Goal: Complete application form

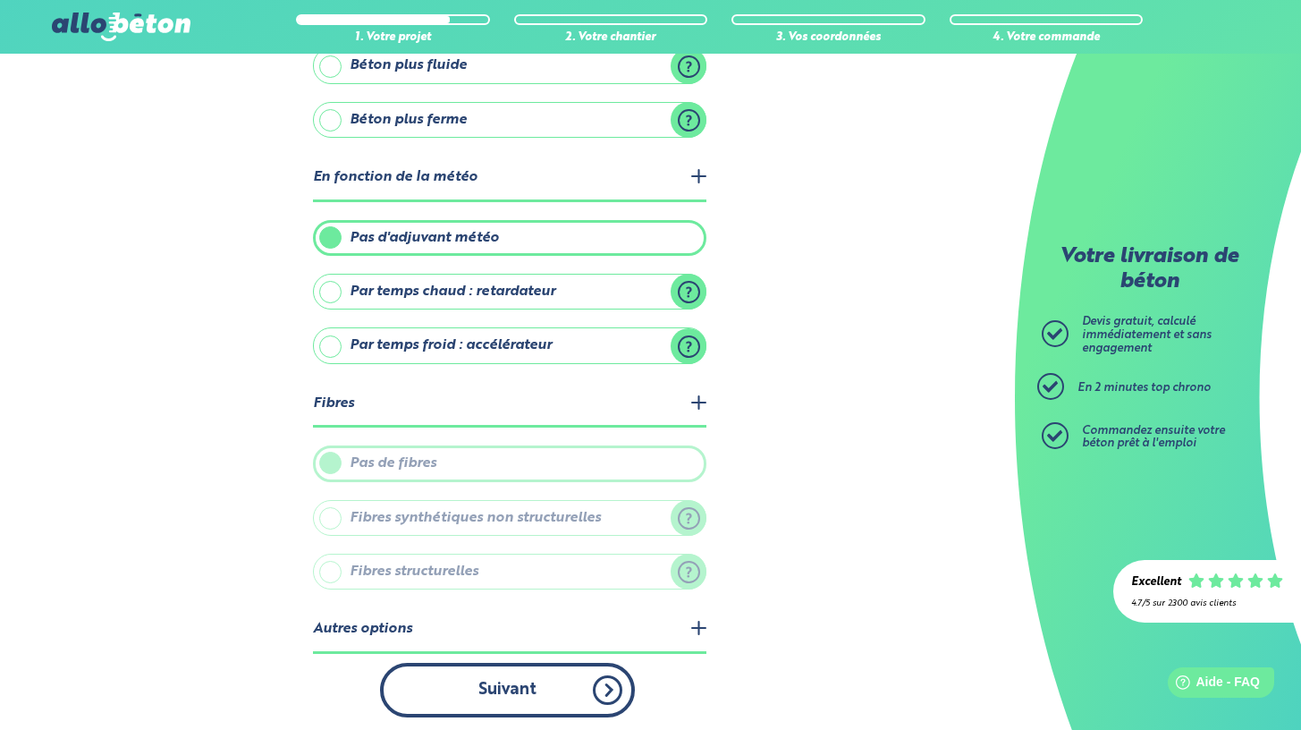
click at [526, 673] on button "Suivant" at bounding box center [507, 690] width 255 height 55
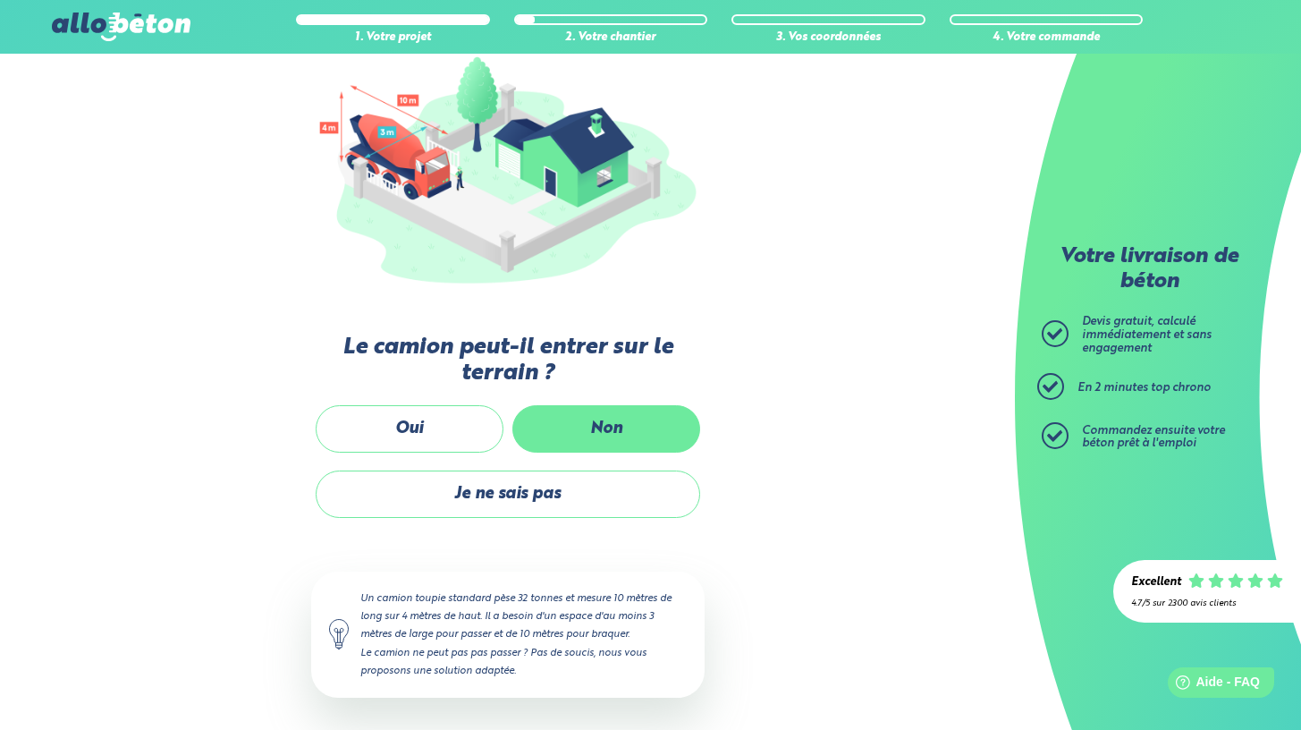
click at [570, 430] on label "Non" at bounding box center [606, 428] width 188 height 47
click at [0, 0] on input "Non" at bounding box center [0, 0] width 0 height 0
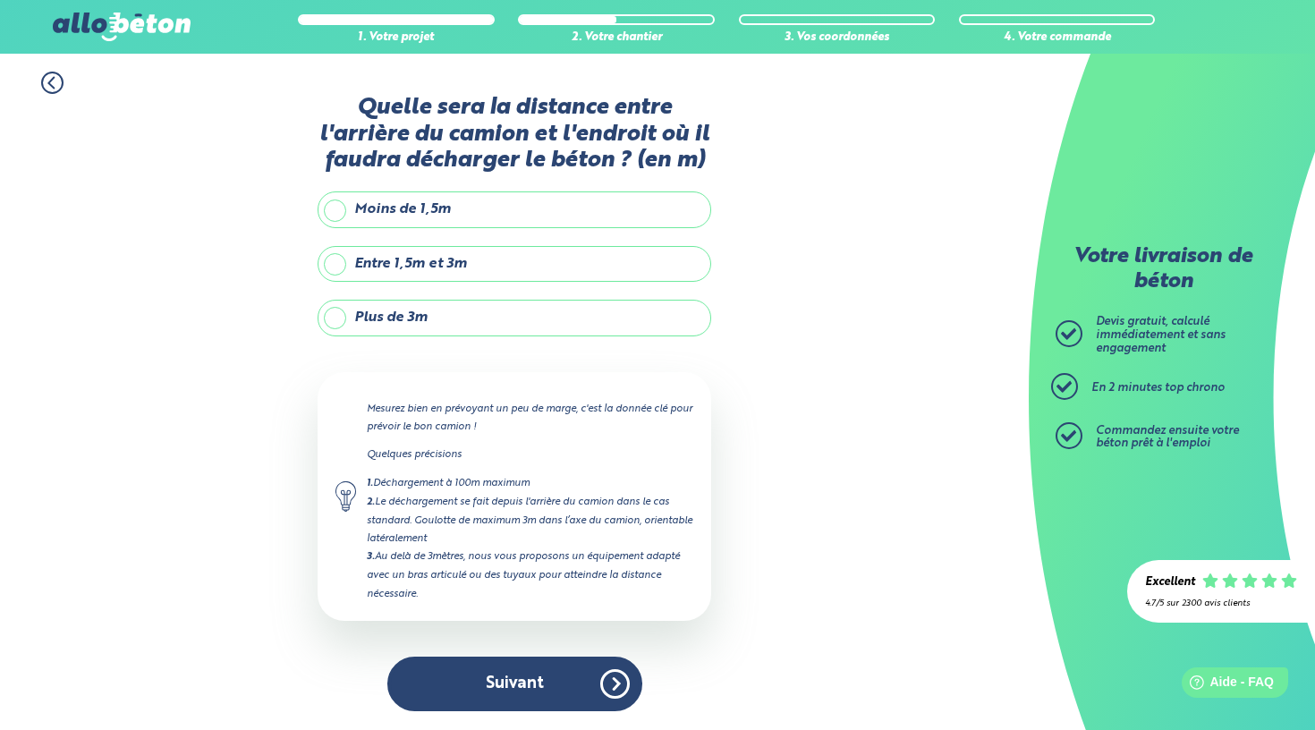
click at [468, 316] on label "Plus de 3m" at bounding box center [514, 318] width 394 height 36
click at [0, 0] on input "Plus de 3m" at bounding box center [0, 0] width 0 height 0
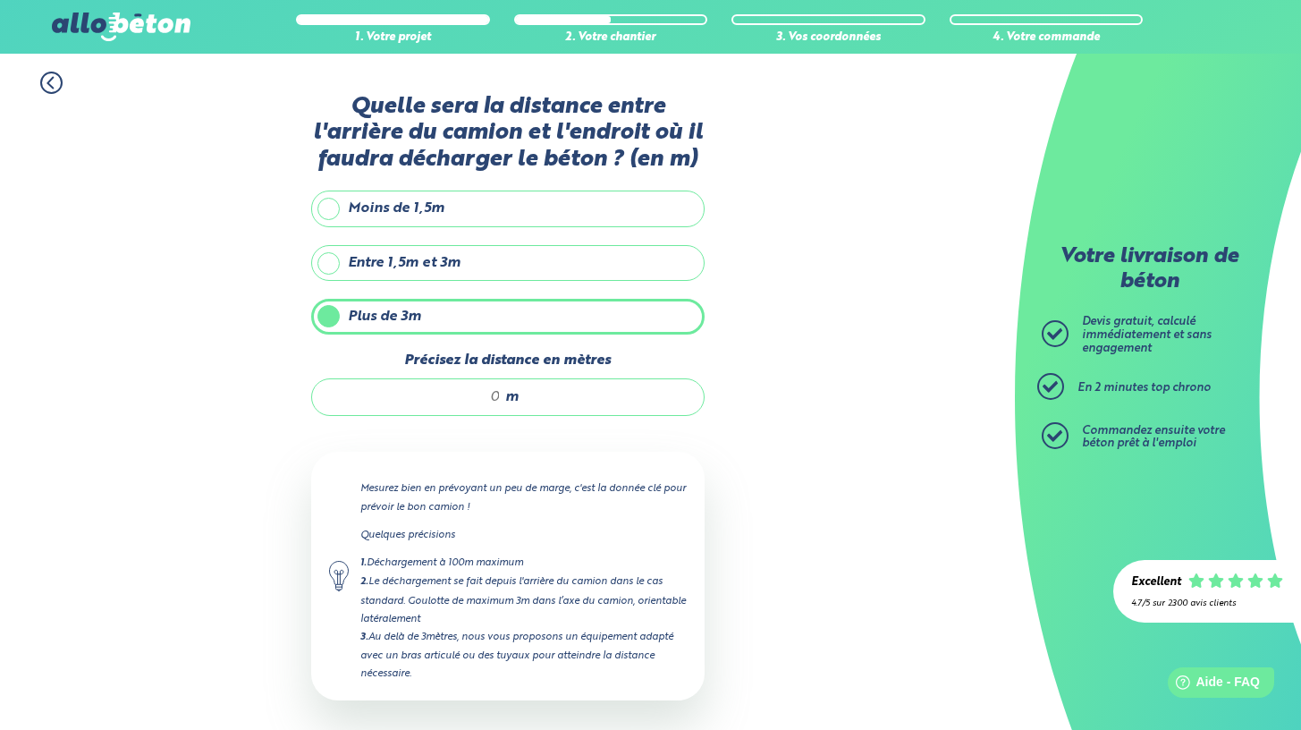
click at [511, 394] on span "m" at bounding box center [511, 397] width 13 height 16
type input "18"
click at [1045, 330] on icon at bounding box center [1055, 333] width 27 height 27
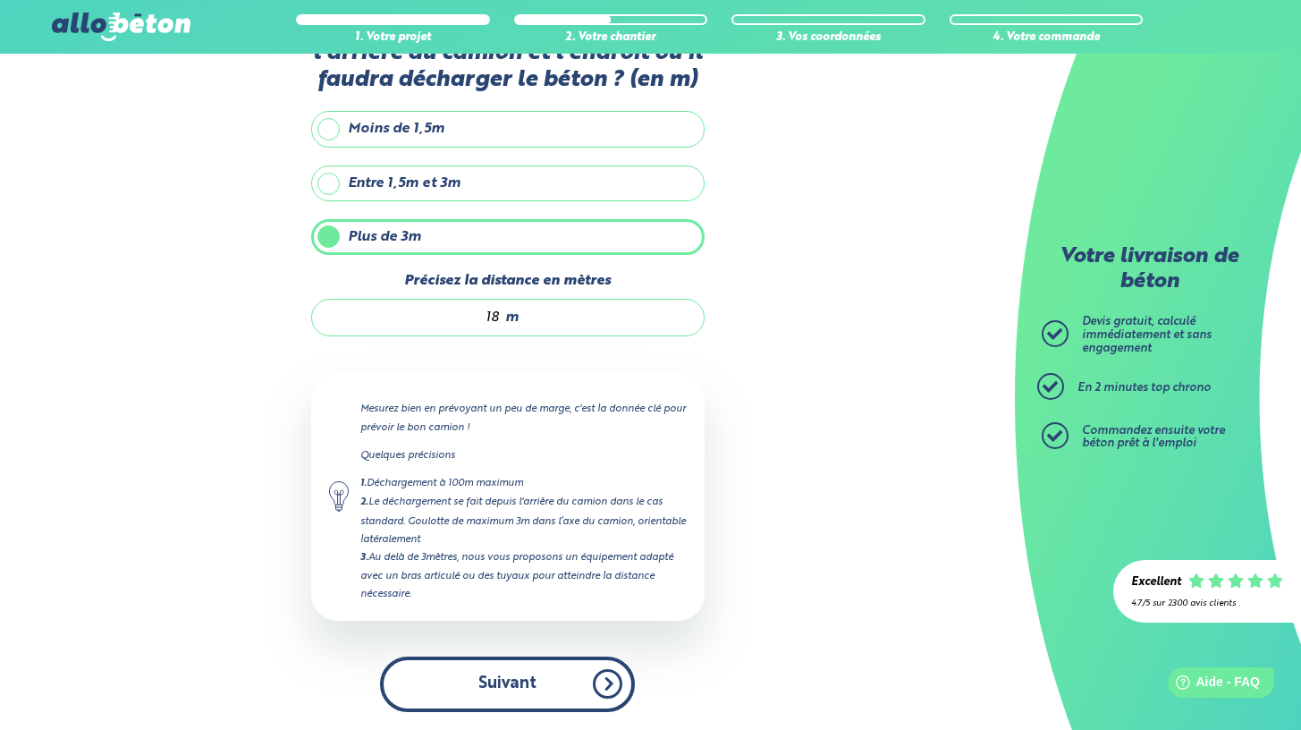
click at [563, 703] on button "Suivant" at bounding box center [507, 683] width 255 height 55
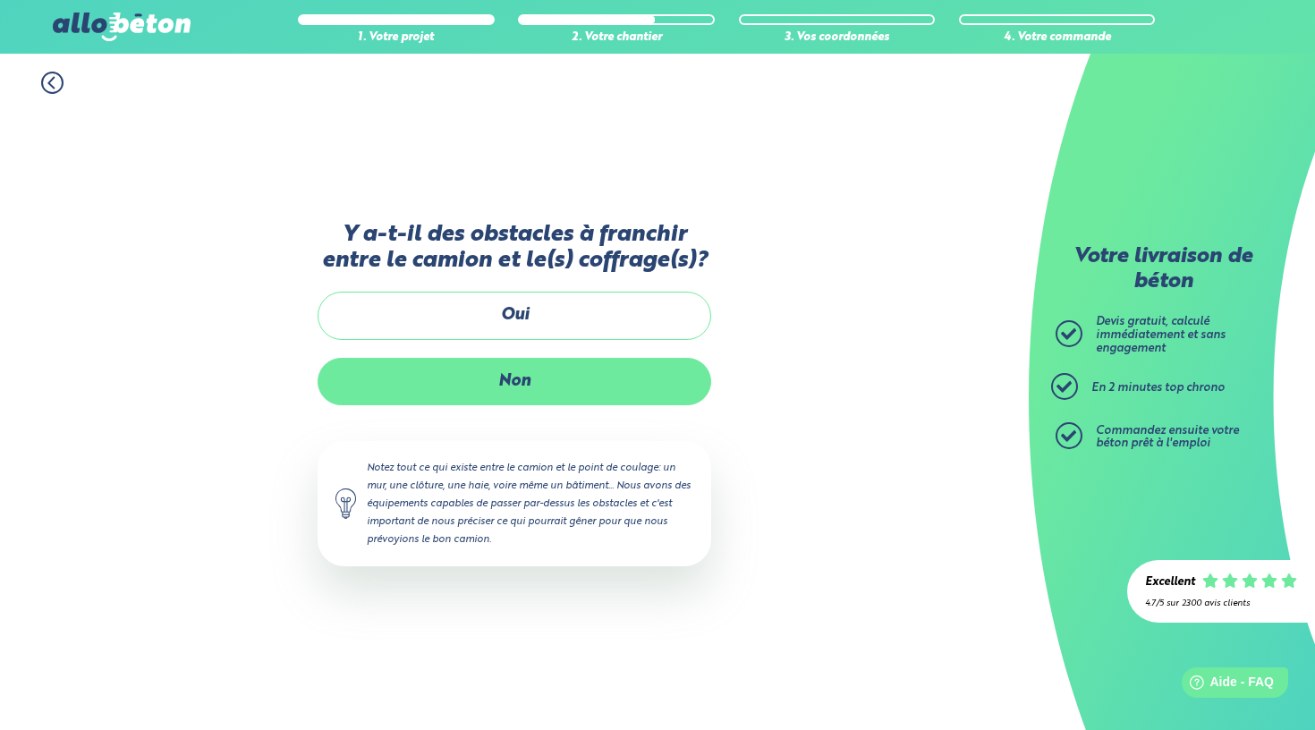
click at [535, 377] on label "Non" at bounding box center [514, 381] width 394 height 47
click at [0, 0] on input "Non" at bounding box center [0, 0] width 0 height 0
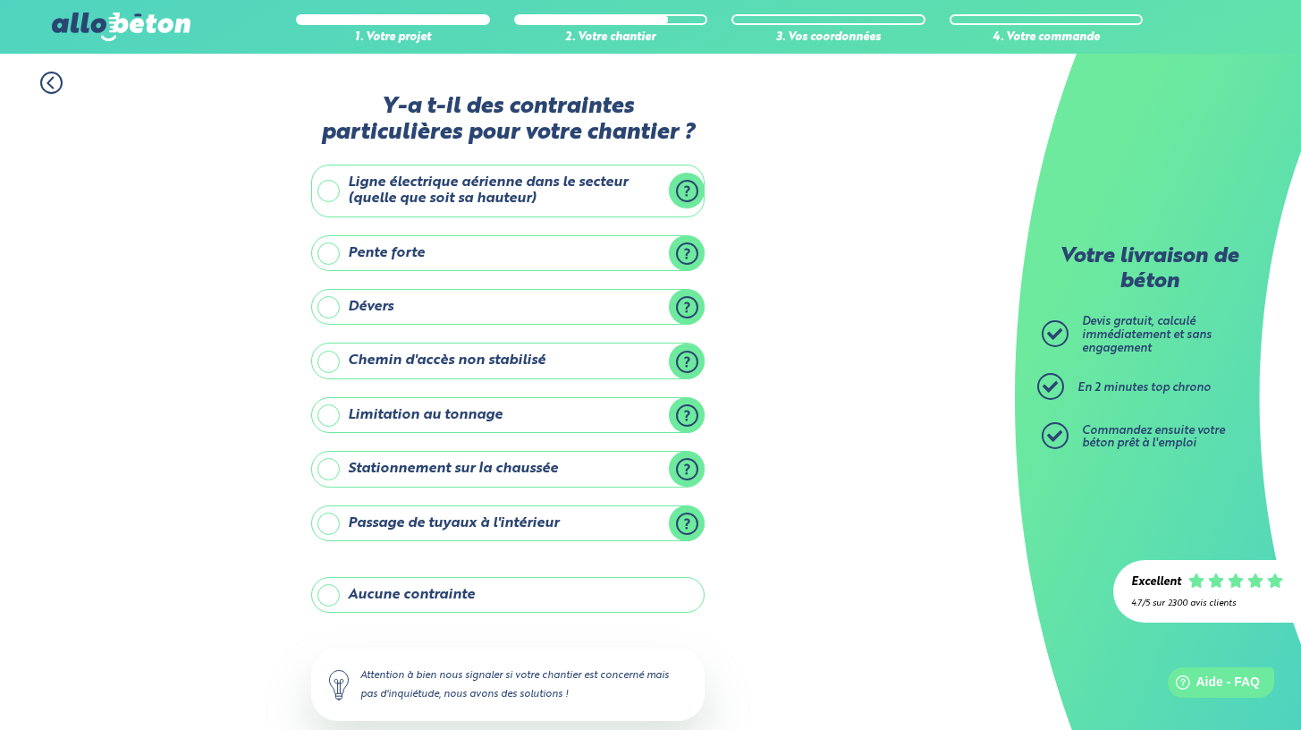
click at [512, 468] on label "Stationnement sur la chaussée" at bounding box center [508, 469] width 394 height 36
click at [0, 0] on input "Stationnement sur la chaussée" at bounding box center [0, 0] width 0 height 0
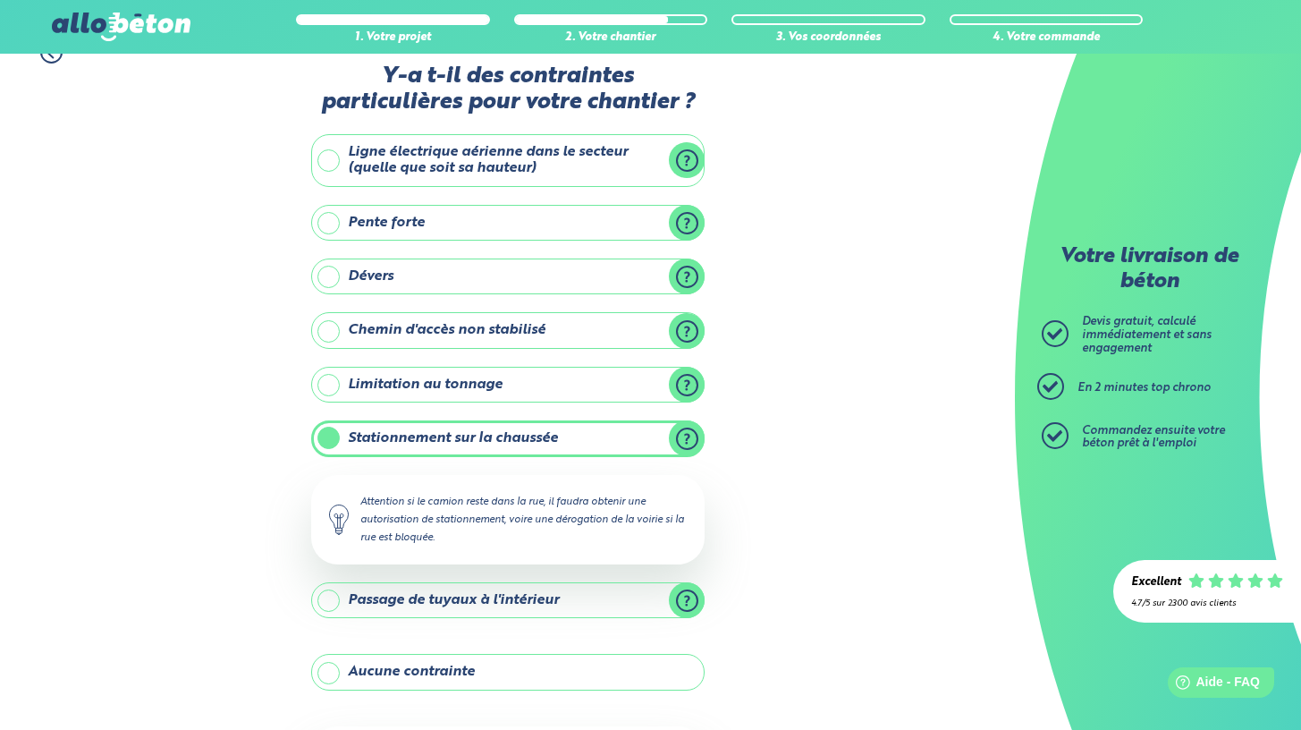
scroll to position [34, 0]
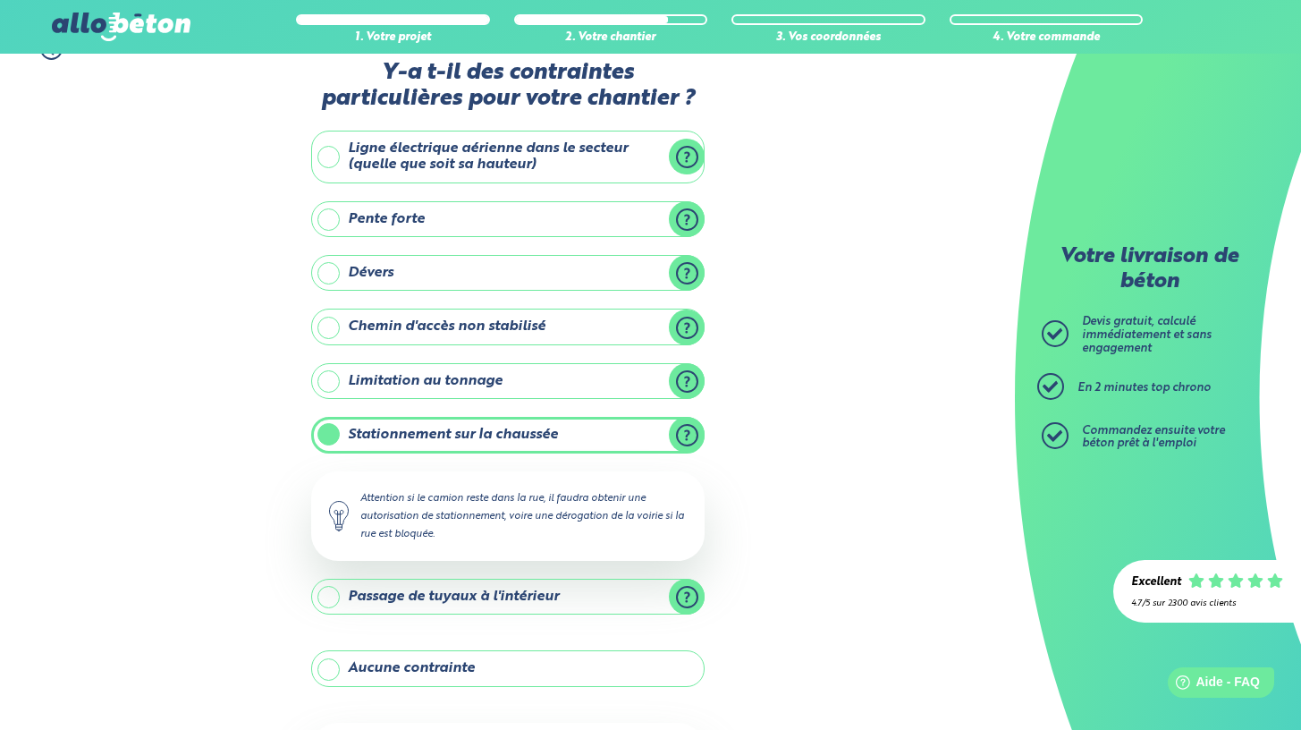
click at [550, 591] on label "Passage de tuyaux à l'intérieur" at bounding box center [508, 597] width 394 height 36
click at [0, 0] on input "Passage de tuyaux à l'intérieur" at bounding box center [0, 0] width 0 height 0
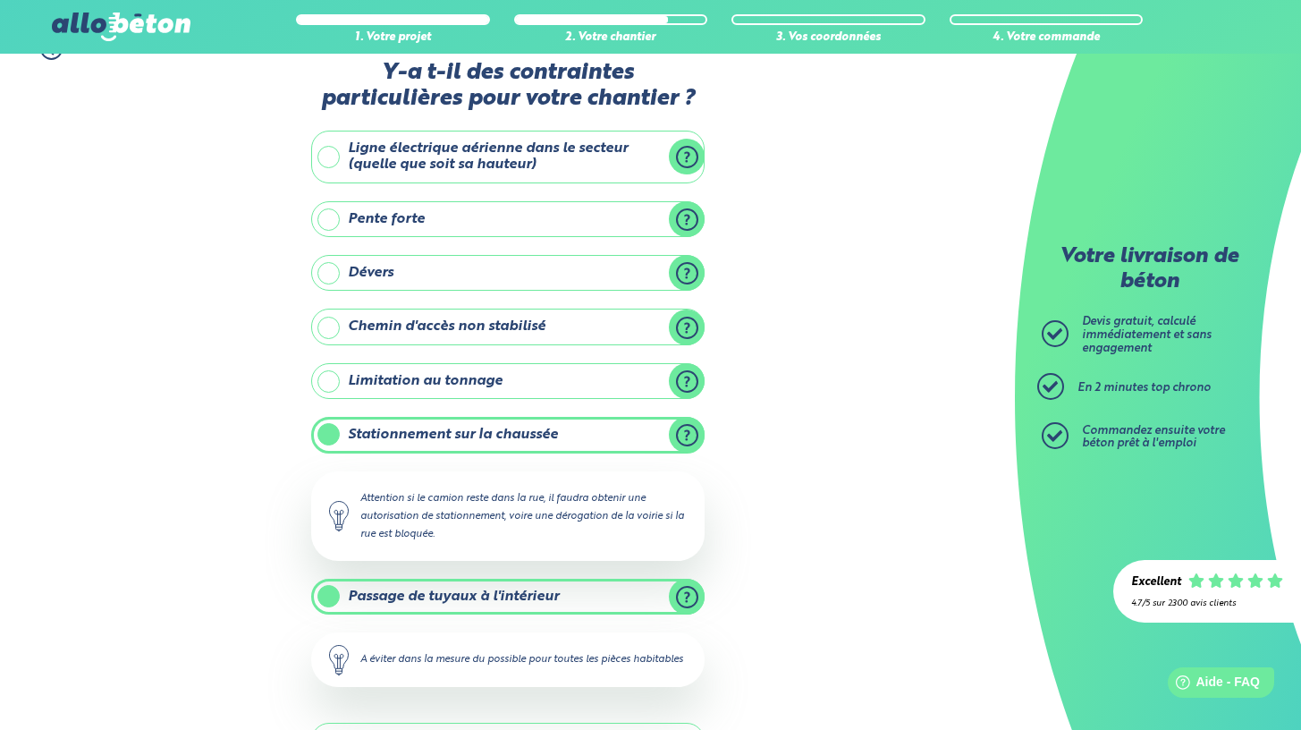
scroll to position [292, 0]
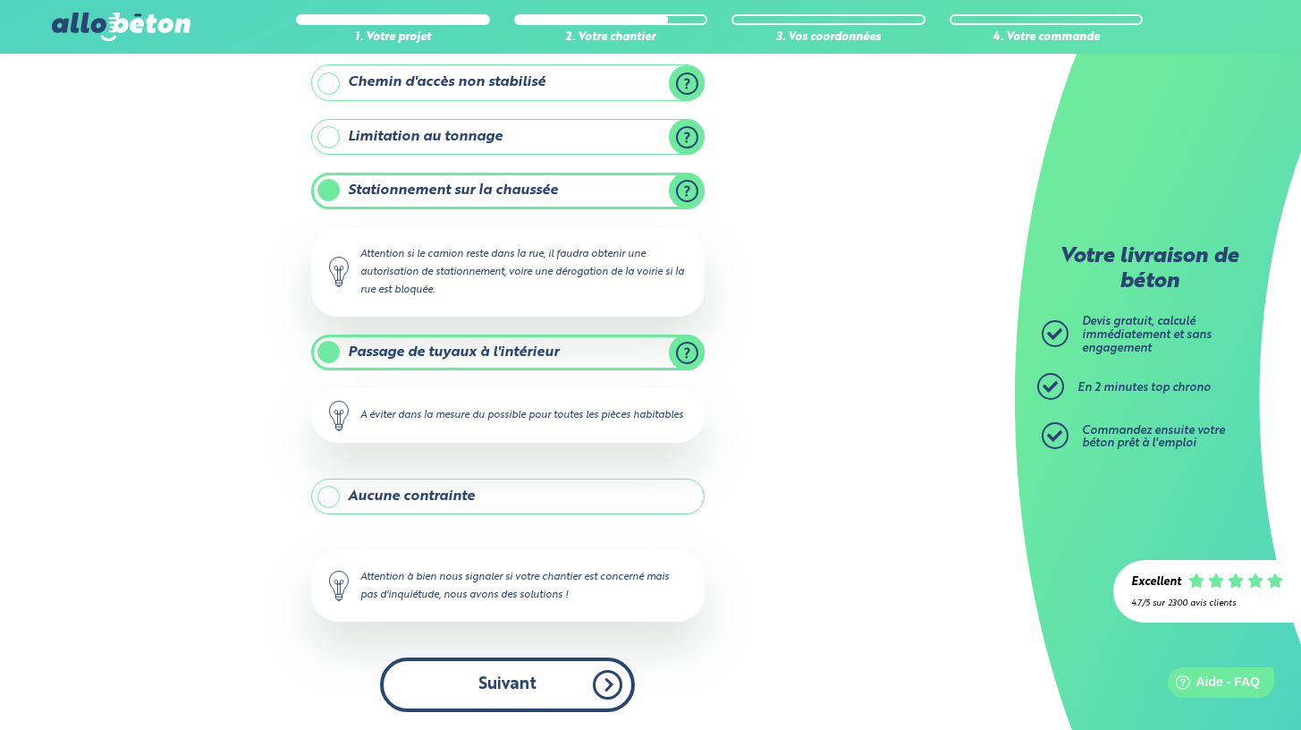
click at [578, 676] on button "Suivant" at bounding box center [507, 684] width 255 height 55
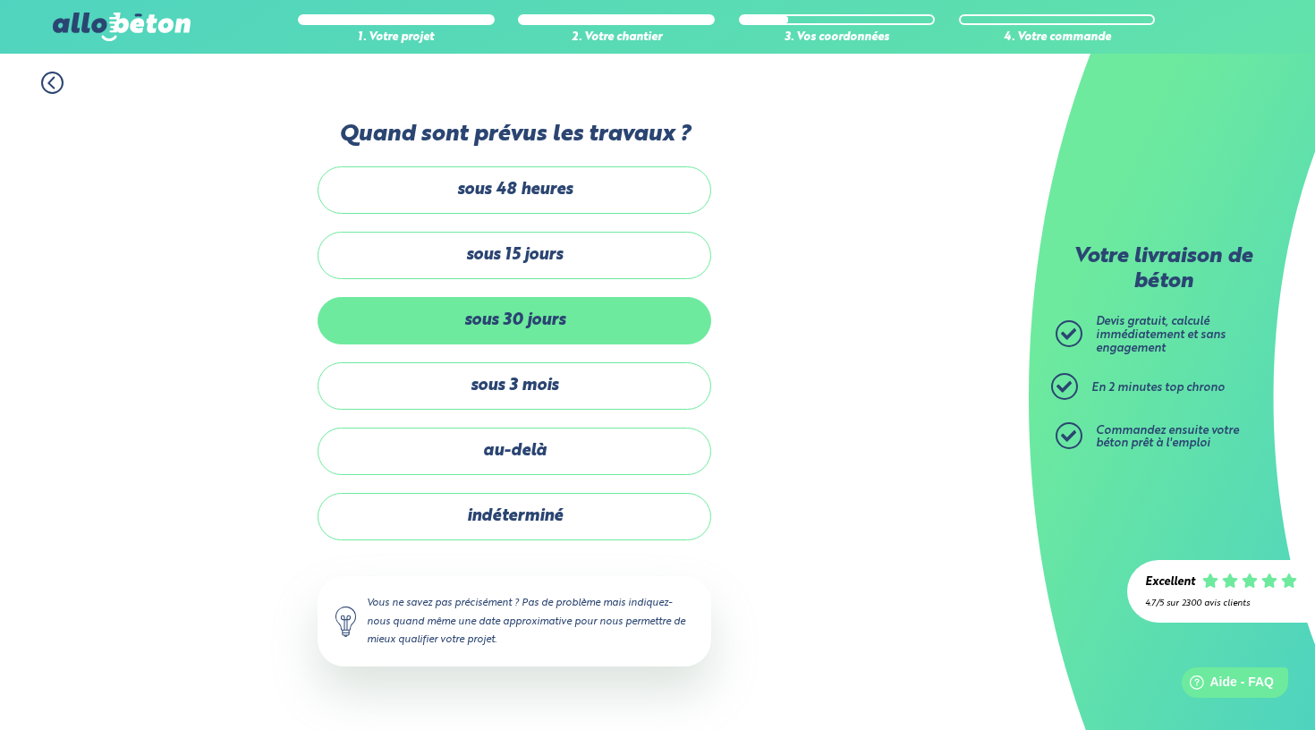
click at [552, 312] on label "sous 30 jours" at bounding box center [514, 320] width 394 height 47
click at [0, 0] on input "sous 30 jours" at bounding box center [0, 0] width 0 height 0
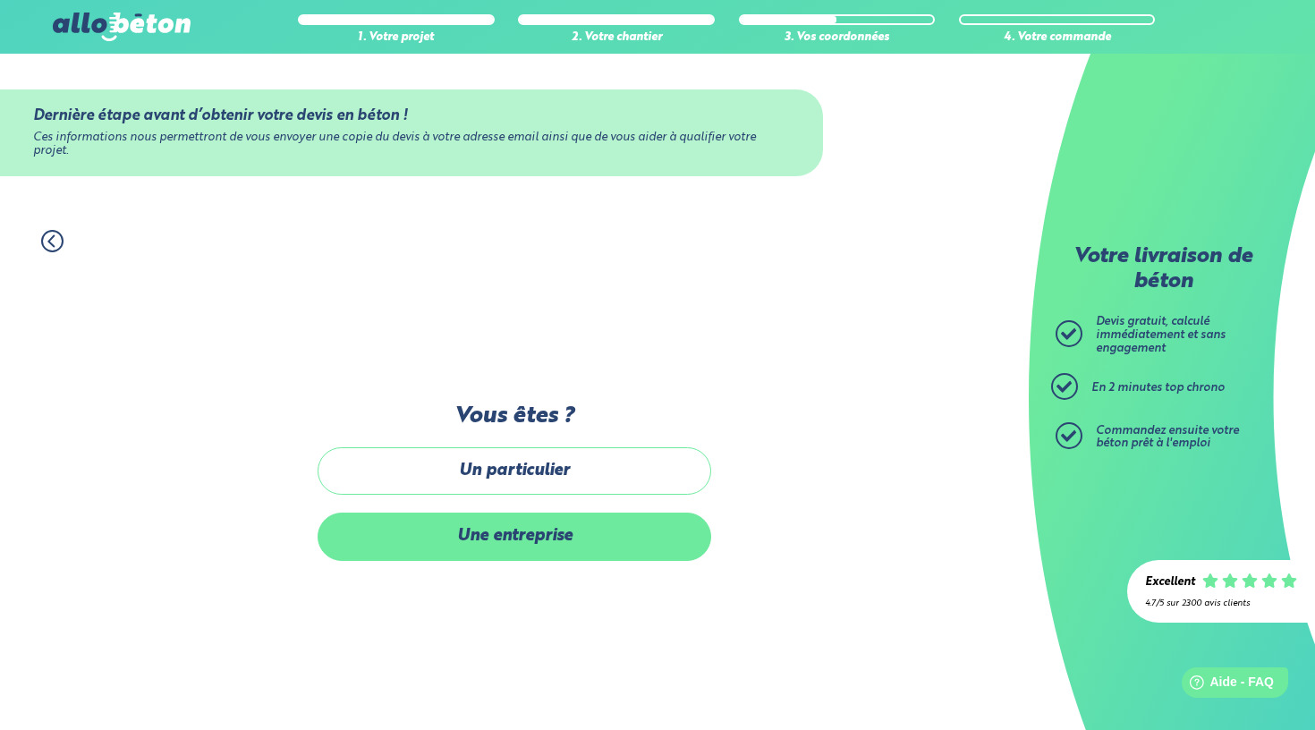
click at [532, 547] on label "Une entreprise" at bounding box center [514, 535] width 394 height 47
click at [0, 0] on input "Une entreprise" at bounding box center [0, 0] width 0 height 0
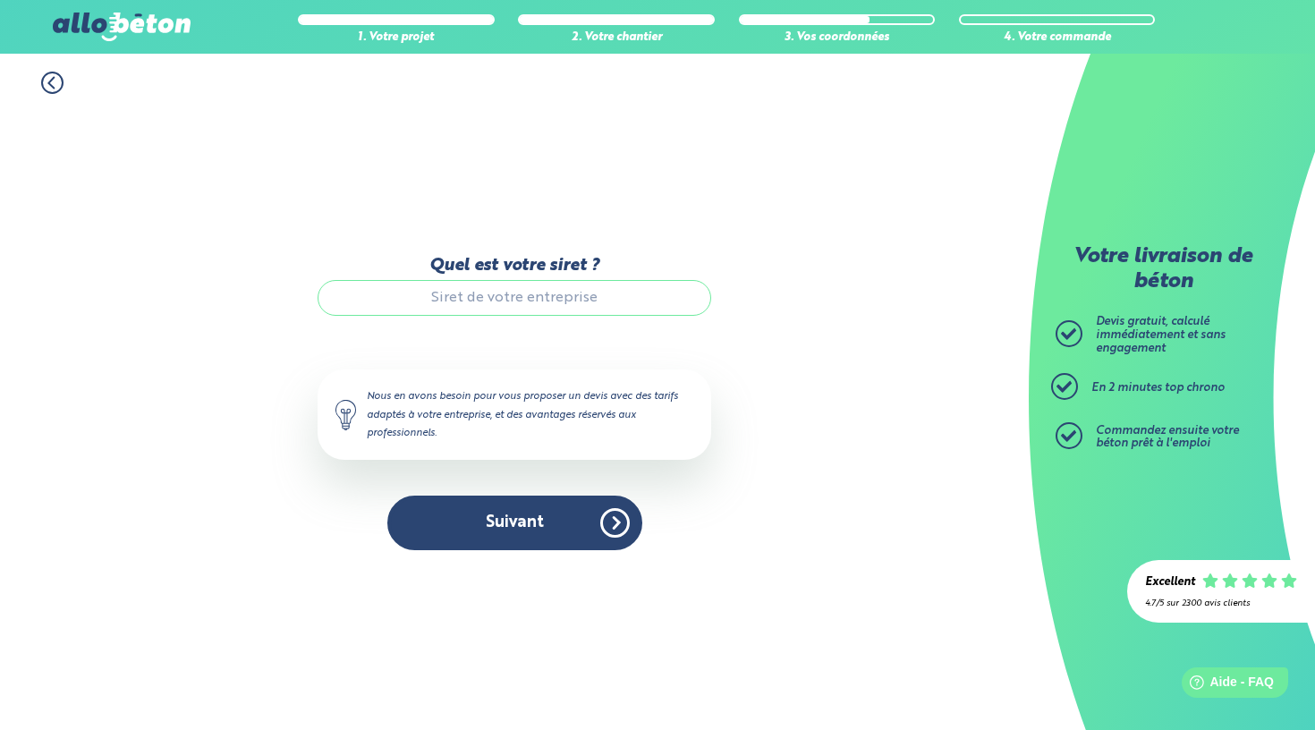
click at [508, 299] on input "Quel est votre siret ?" at bounding box center [514, 298] width 394 height 36
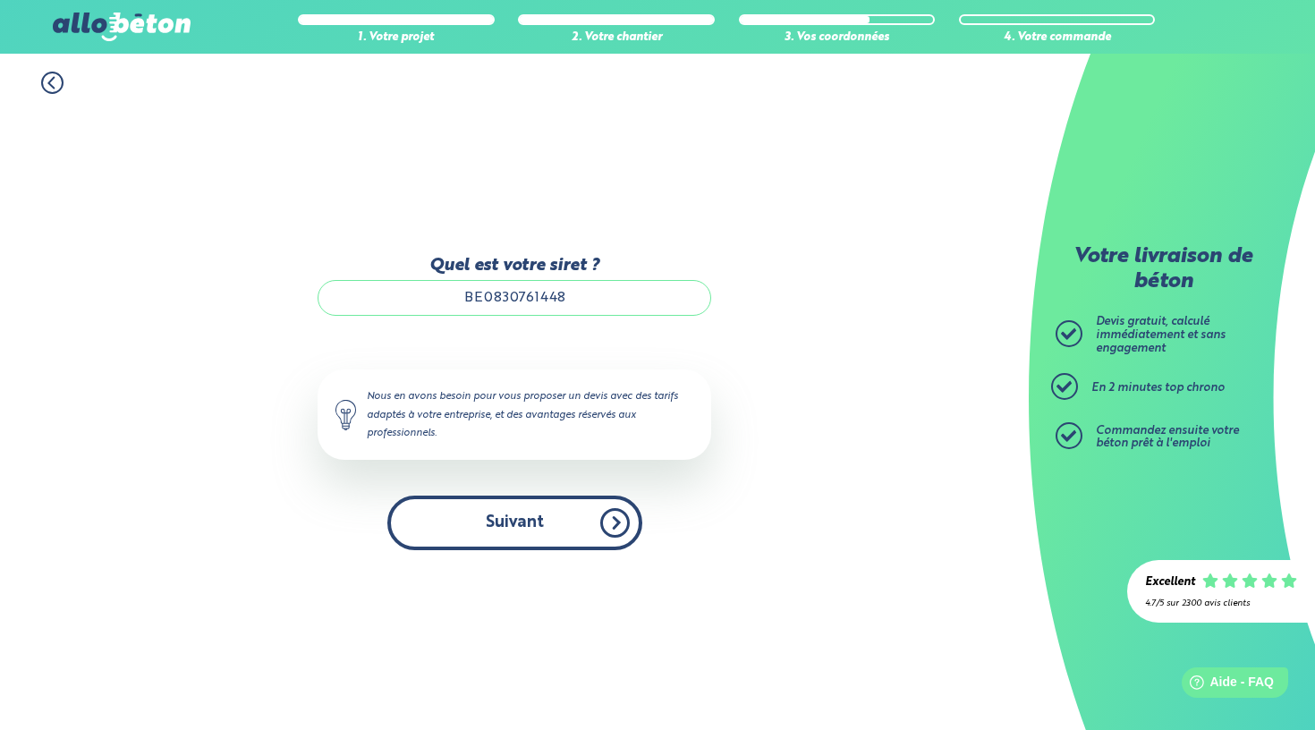
type input "BE0830761448"
click at [511, 541] on button "Suivant" at bounding box center [514, 522] width 255 height 55
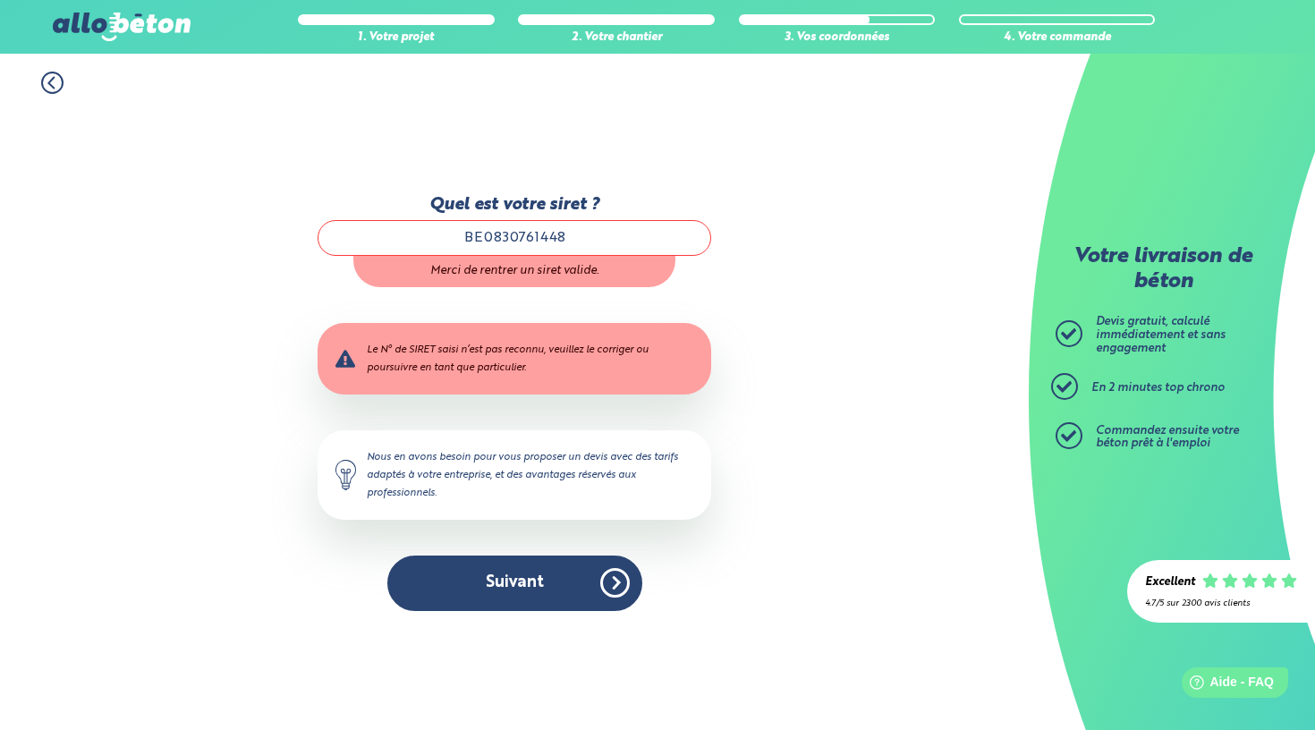
drag, startPoint x: 590, startPoint y: 231, endPoint x: 367, endPoint y: 228, distance: 223.6
click at [367, 228] on input "BE0830761448" at bounding box center [514, 238] width 394 height 36
type input "Y"
type input "TROBAN SRL"
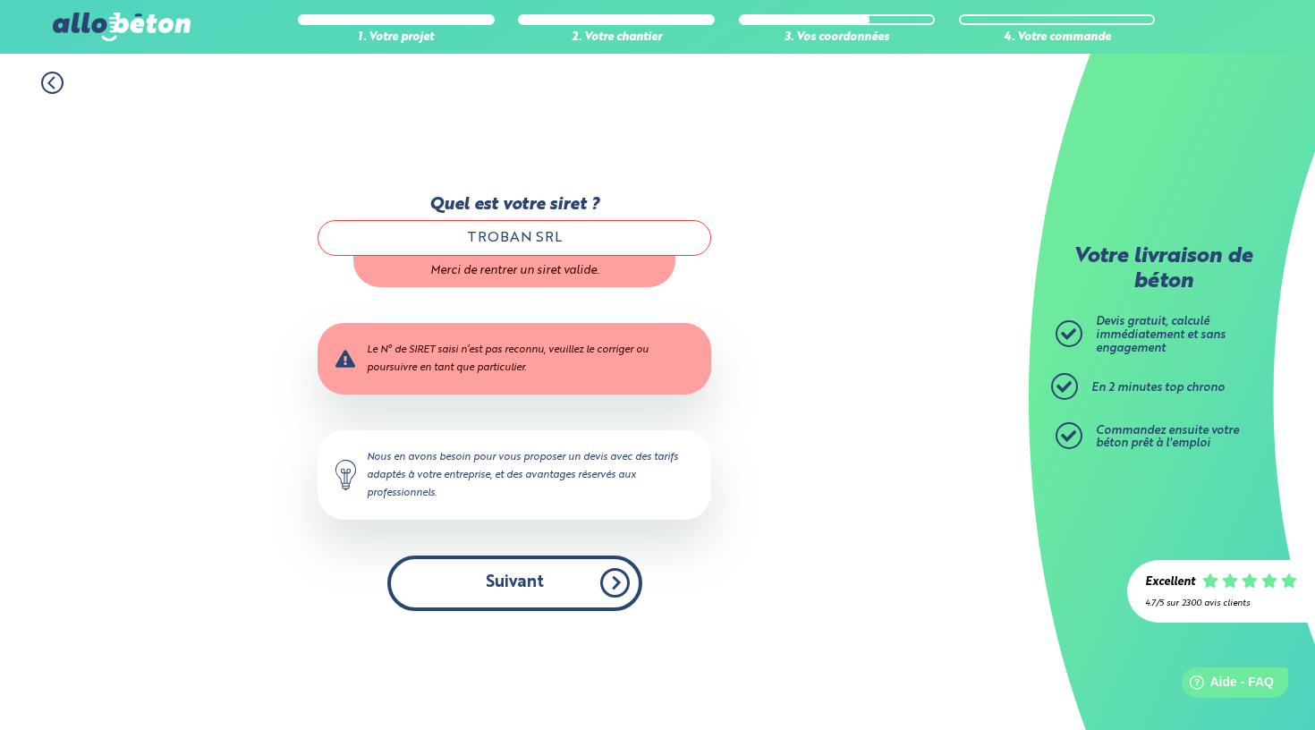
click at [451, 576] on button "Suivant" at bounding box center [514, 582] width 255 height 55
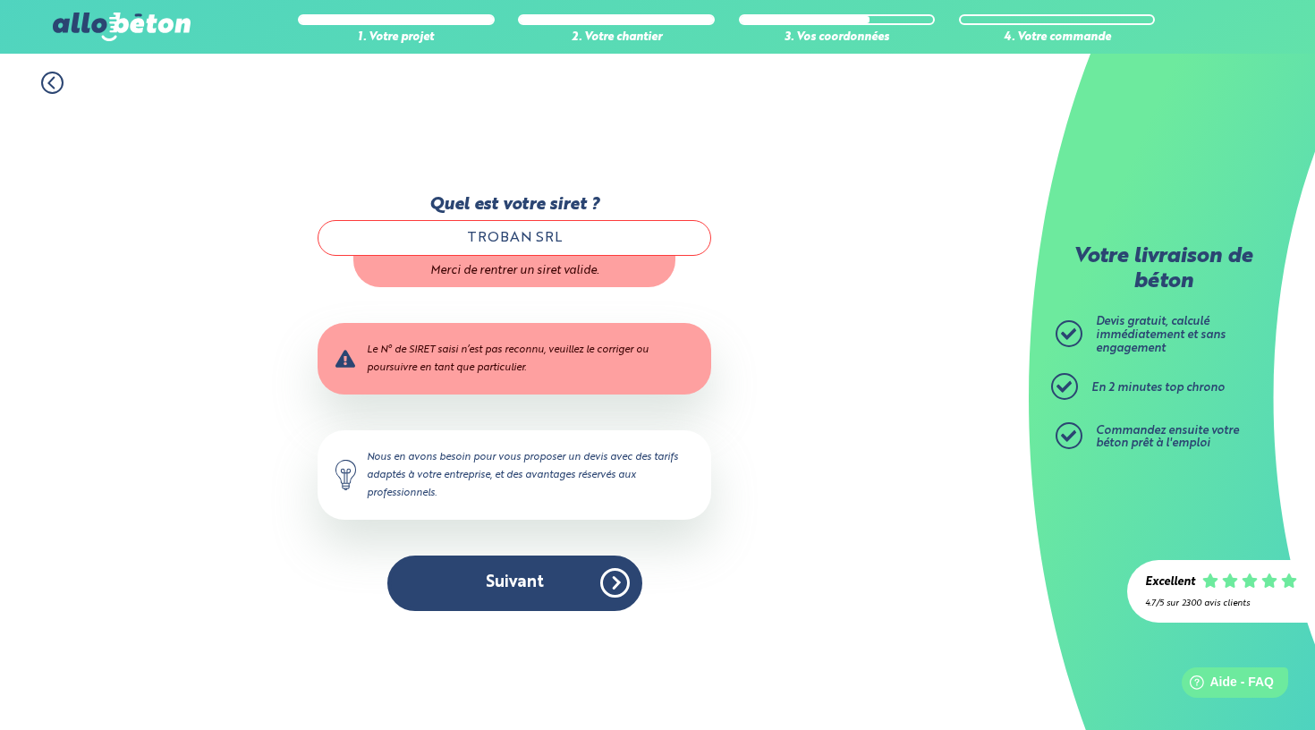
drag, startPoint x: 588, startPoint y: 227, endPoint x: 378, endPoint y: 248, distance: 210.3
click at [395, 251] on input "TROBAN SRL" at bounding box center [514, 238] width 394 height 36
click at [58, 89] on icon at bounding box center [52, 83] width 22 height 22
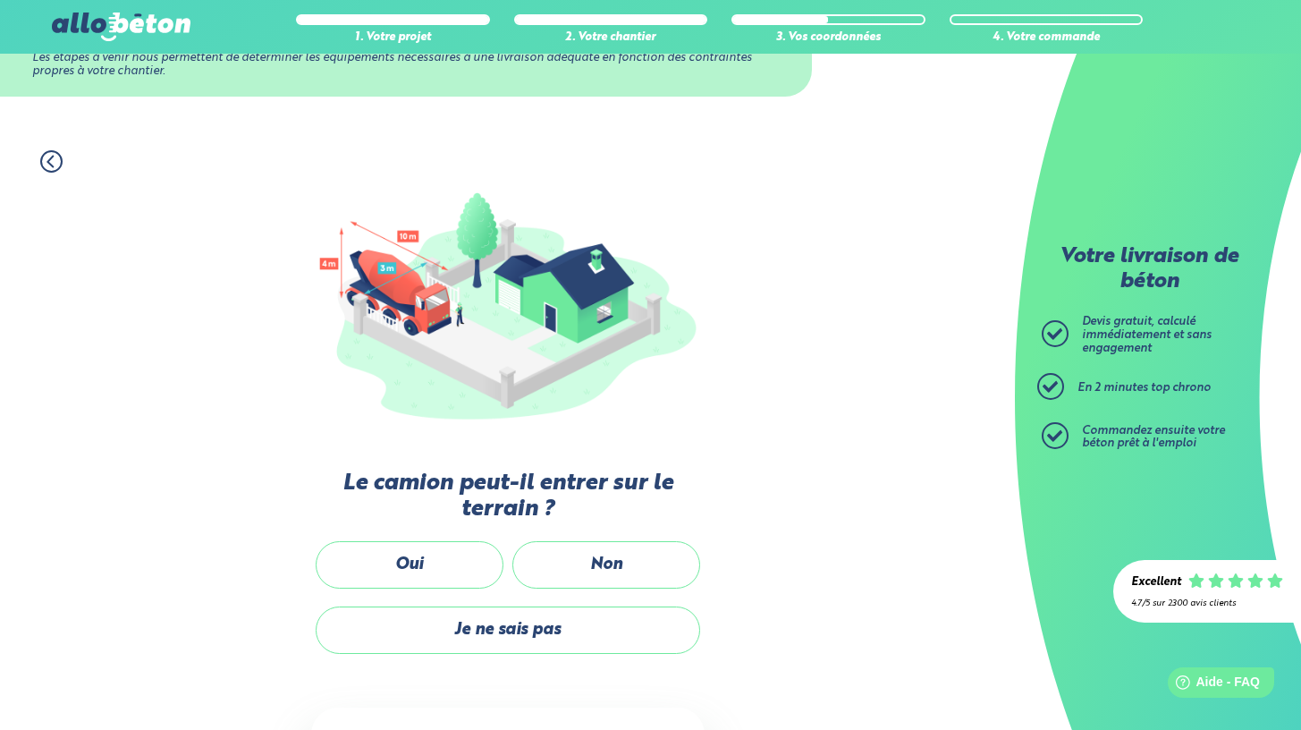
scroll to position [216, 0]
